Goal: Navigation & Orientation: Find specific page/section

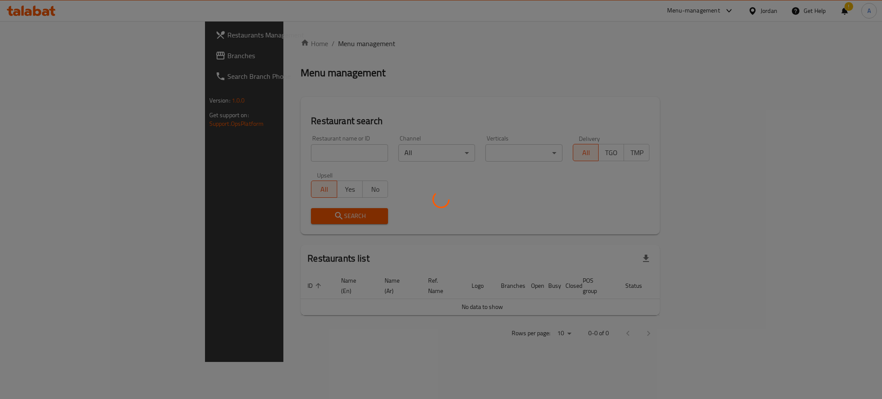
click at [45, 53] on div at bounding box center [441, 199] width 882 height 399
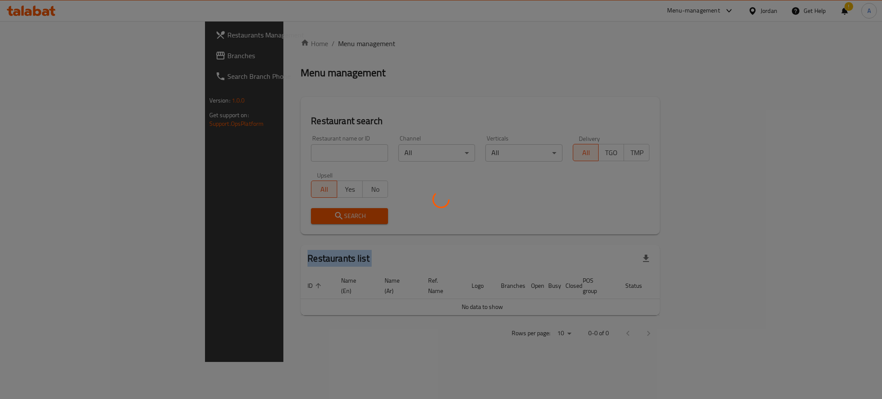
click at [45, 53] on div at bounding box center [441, 199] width 882 height 399
click at [17, 51] on div at bounding box center [441, 199] width 882 height 399
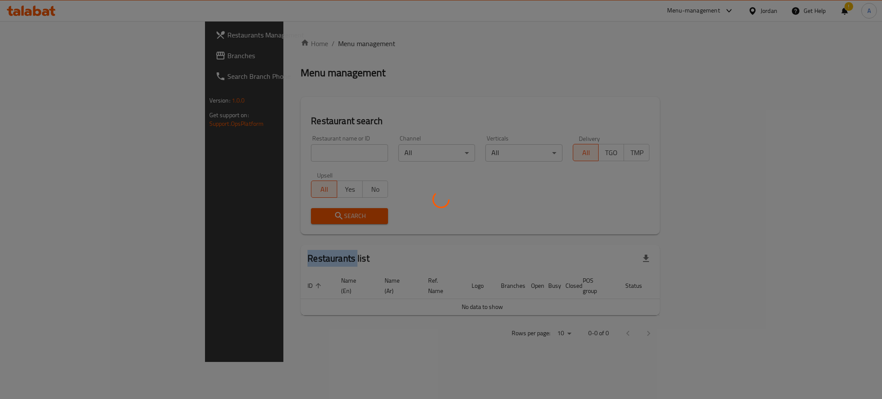
click at [17, 51] on div at bounding box center [441, 199] width 882 height 399
click at [19, 51] on div at bounding box center [441, 199] width 882 height 399
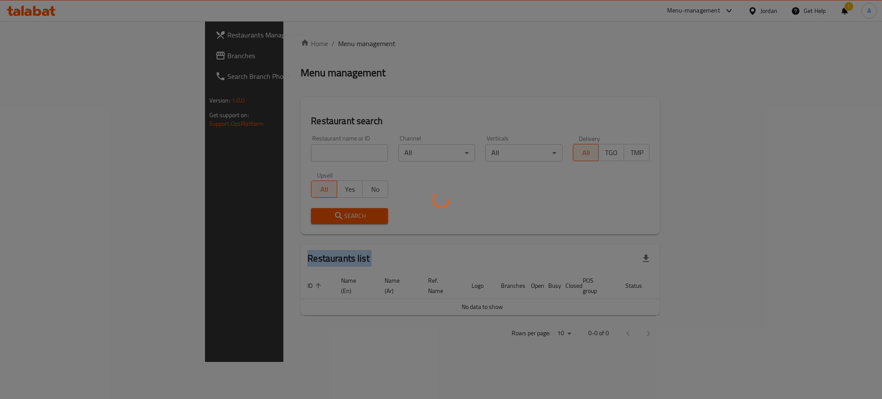
click at [19, 51] on div at bounding box center [441, 199] width 882 height 399
click at [22, 155] on div at bounding box center [441, 199] width 882 height 399
click at [29, 52] on div at bounding box center [441, 199] width 882 height 399
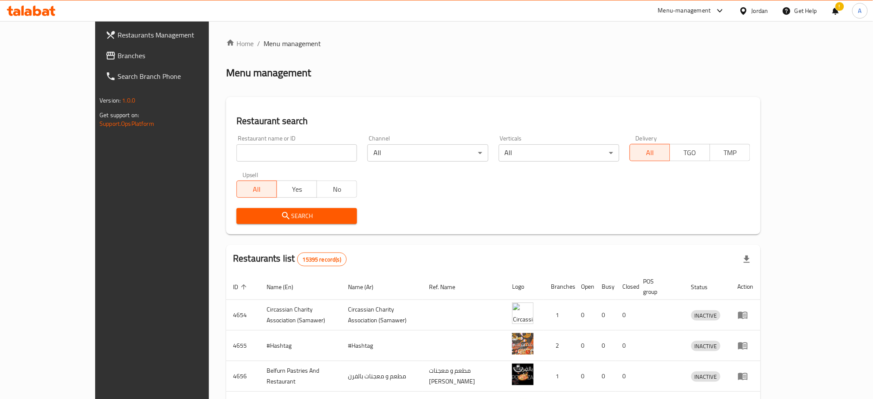
click at [118, 52] on span "Branches" at bounding box center [176, 55] width 117 height 10
